Goal: Register for event/course: Sign up to attend an event or enroll in a course

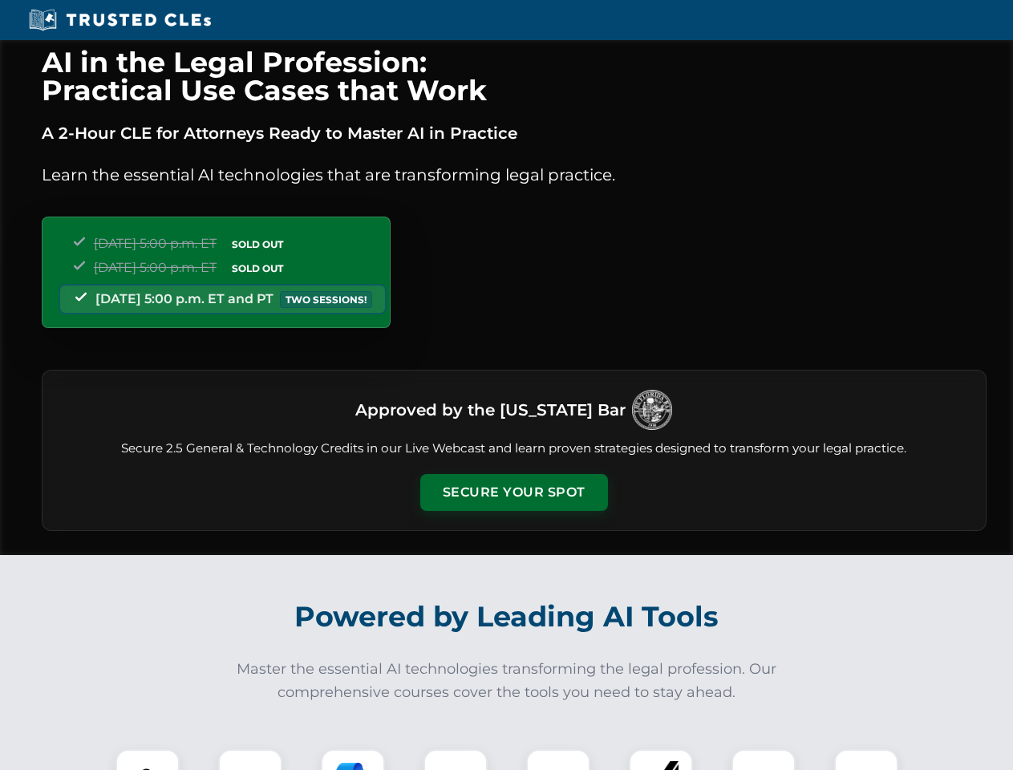
click at [513, 492] on button "Secure Your Spot" at bounding box center [514, 492] width 188 height 37
click at [148, 759] on img at bounding box center [147, 781] width 47 height 47
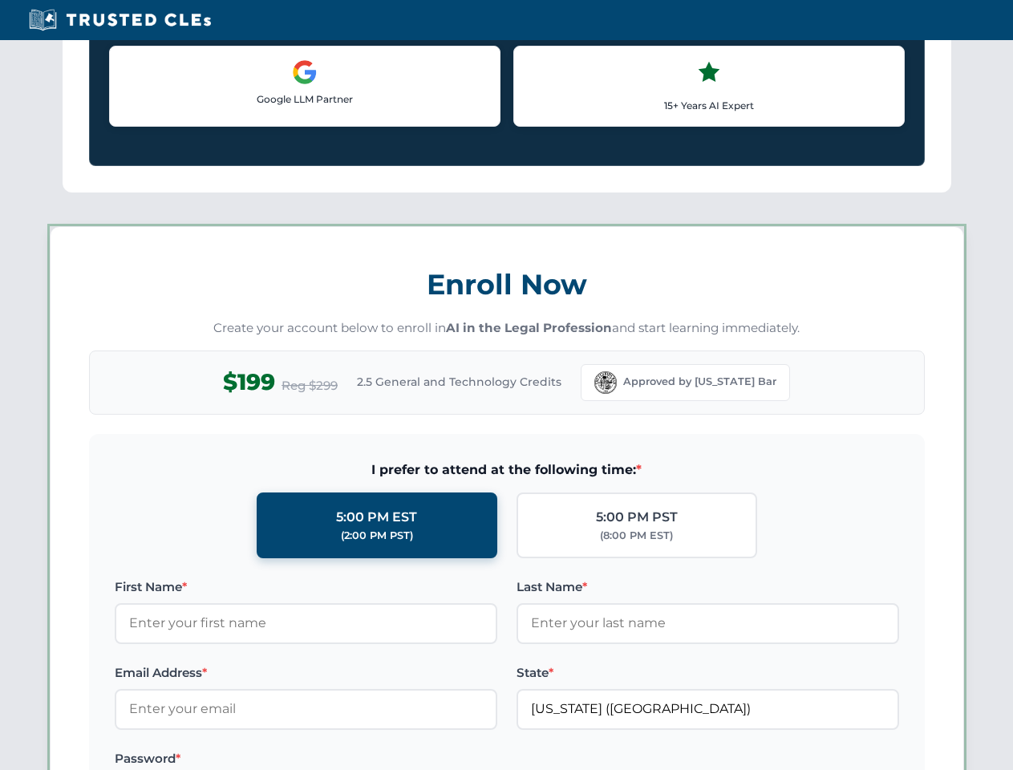
click at [353, 759] on label "Password *" at bounding box center [306, 758] width 382 height 19
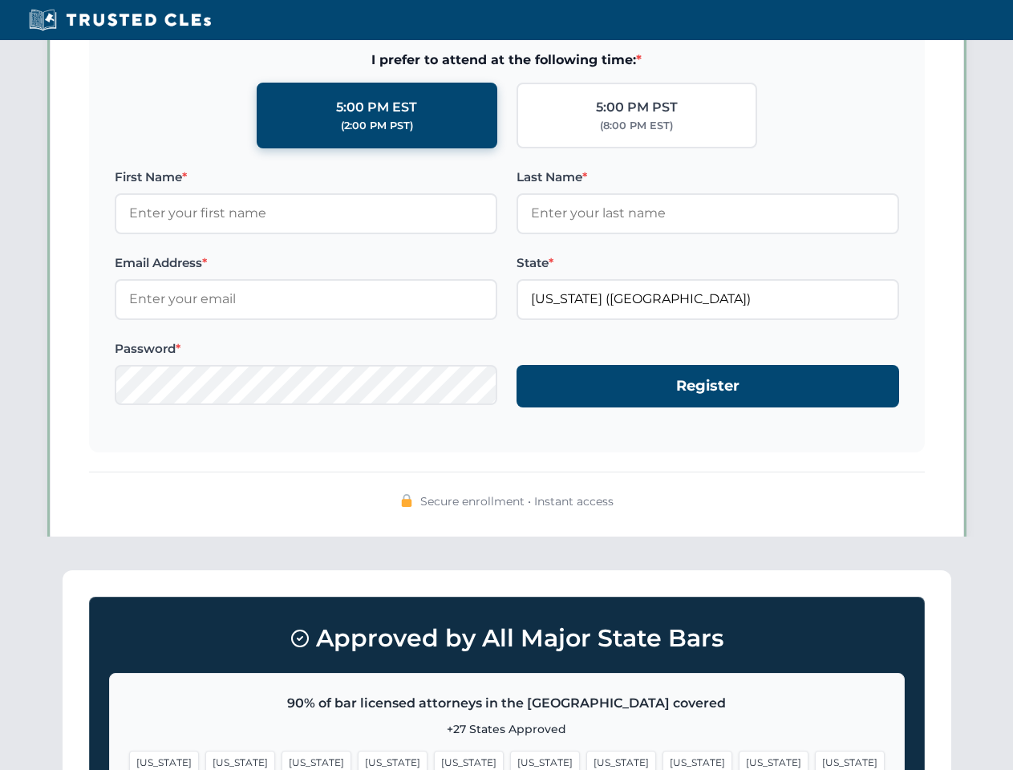
click at [738, 759] on span "[US_STATE]" at bounding box center [773, 761] width 70 height 23
